Goal: Information Seeking & Learning: Learn about a topic

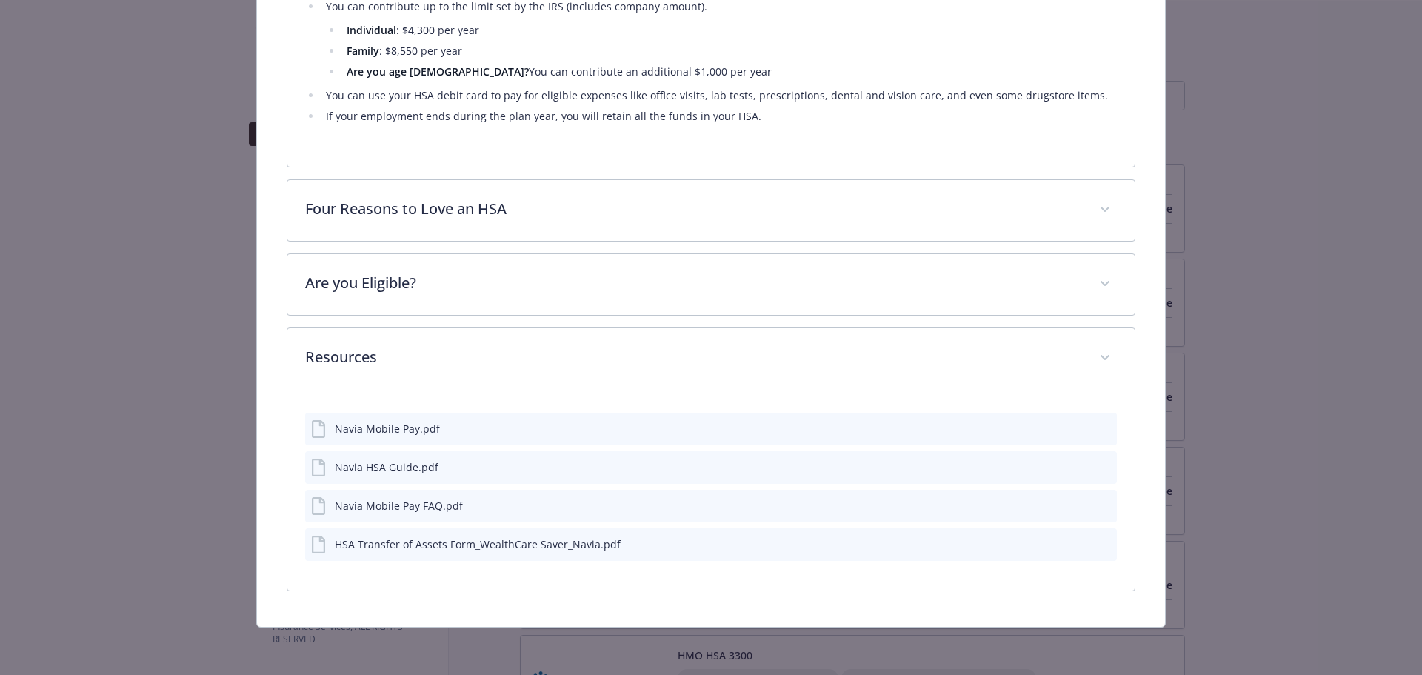
scroll to position [933, 0]
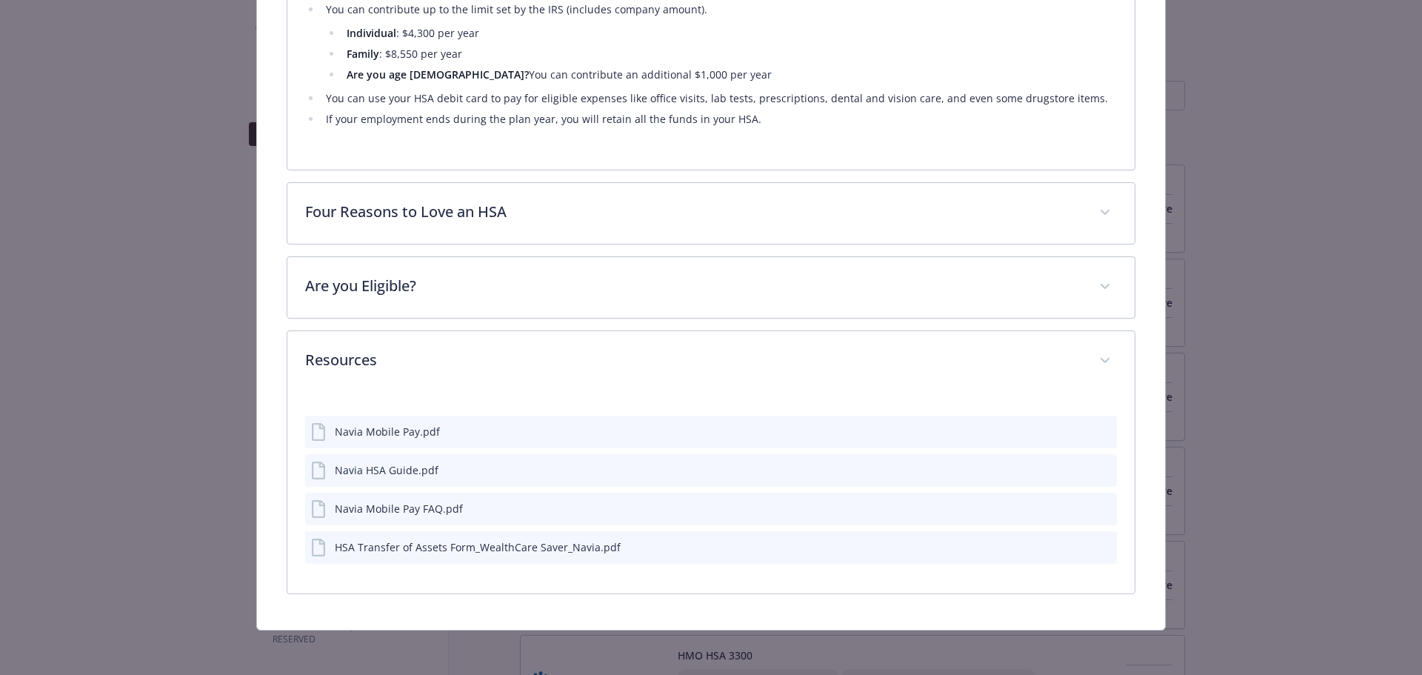
click at [1098, 427] on icon "preview file" at bounding box center [1102, 430] width 13 height 10
click at [1098, 508] on icon "preview file" at bounding box center [1102, 508] width 13 height 10
click at [1098, 464] on icon "preview file" at bounding box center [1102, 469] width 13 height 10
